Goal: Task Accomplishment & Management: Manage account settings

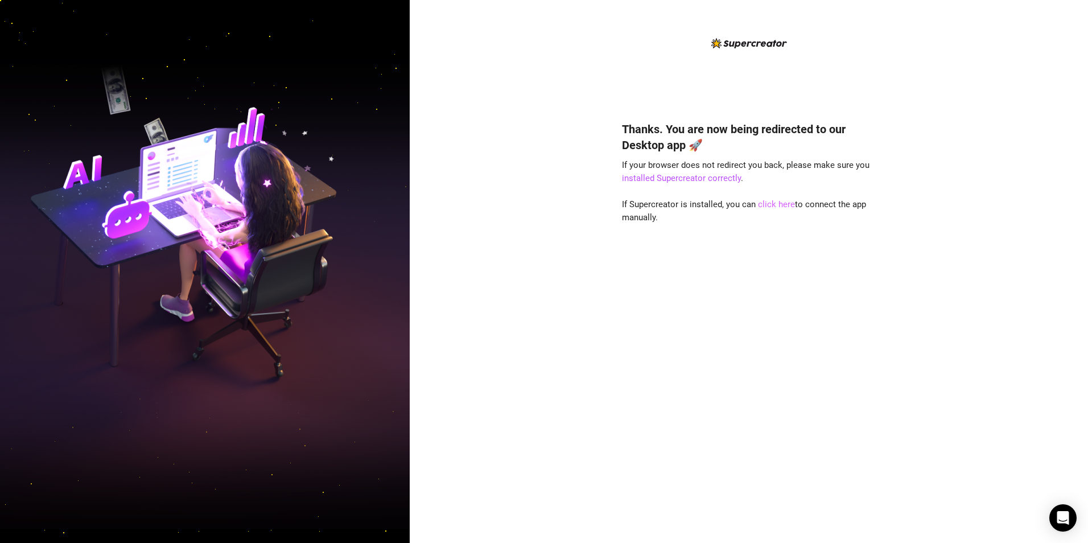
click at [775, 206] on link "click here" at bounding box center [776, 204] width 37 height 10
click at [763, 204] on link "click here" at bounding box center [776, 204] width 37 height 10
click at [666, 290] on div "Thanks. You are now being redirected to our Desktop app 🚀 If your browser does …" at bounding box center [749, 315] width 254 height 419
drag, startPoint x: 771, startPoint y: 257, endPoint x: 782, endPoint y: 222, distance: 37.1
click at [771, 256] on div "Thanks. You are now being redirected to our Desktop app 🚀 If your browser does …" at bounding box center [749, 315] width 254 height 419
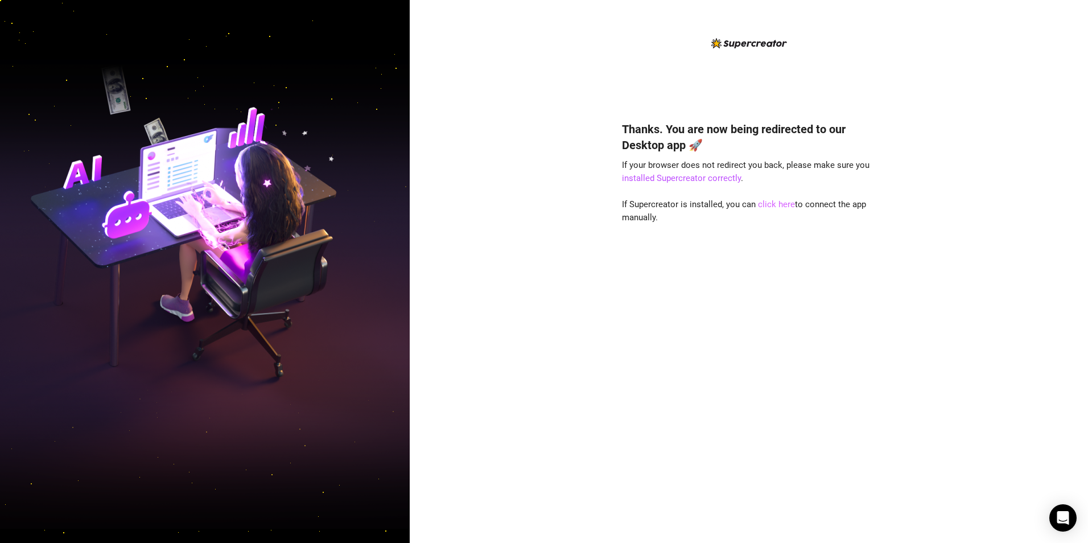
click at [783, 207] on link "click here" at bounding box center [776, 204] width 37 height 10
click at [777, 205] on link "click here" at bounding box center [776, 204] width 37 height 10
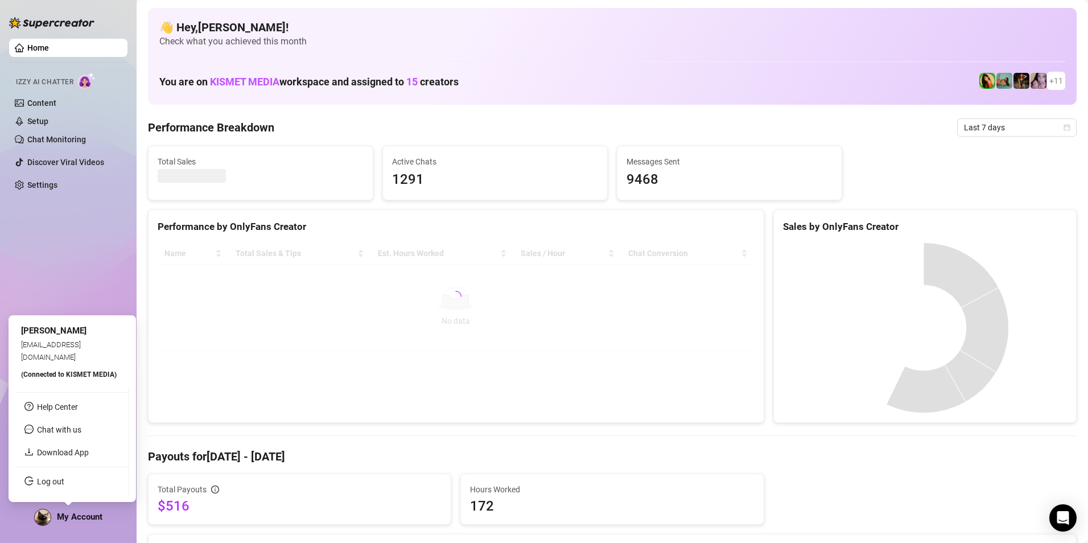
click at [96, 515] on span "My Account" at bounding box center [80, 517] width 46 height 10
click at [64, 477] on link "Log out" at bounding box center [50, 481] width 27 height 9
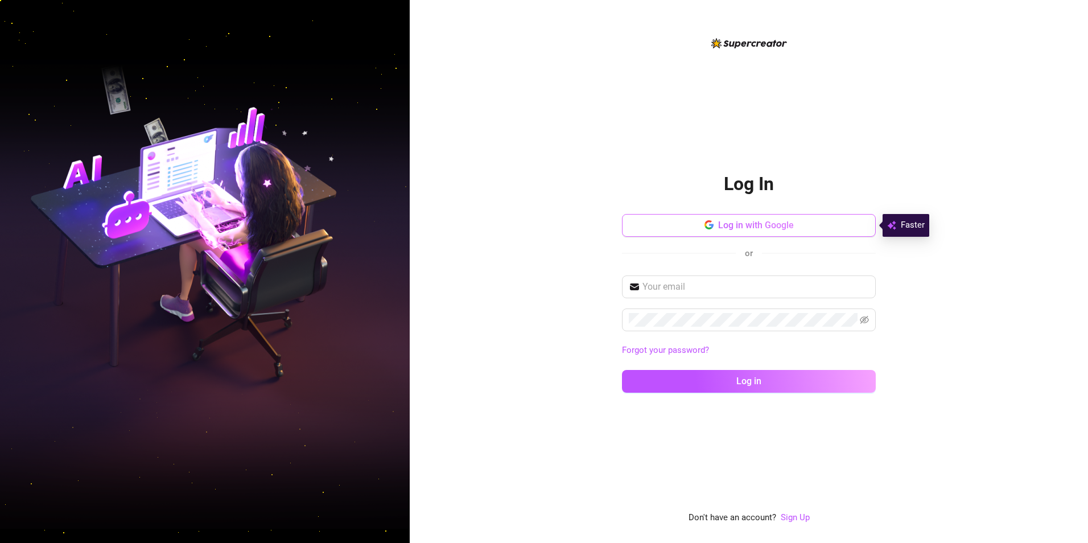
click at [751, 230] on span "Log in with Google" at bounding box center [756, 225] width 76 height 11
